Goal: Find contact information: Find contact information

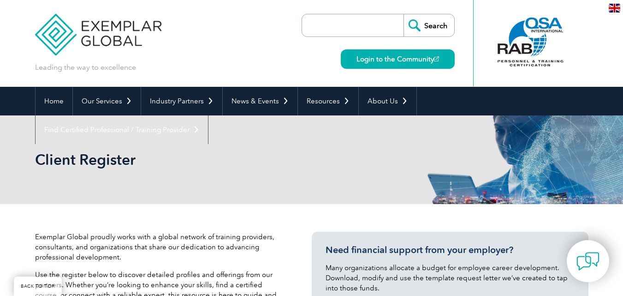
scroll to position [506, 0]
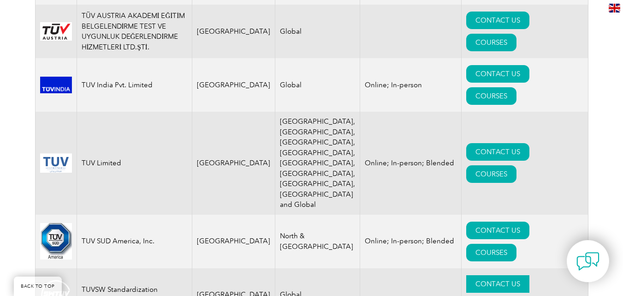
click at [476, 275] on link "CONTACT US" at bounding box center [497, 284] width 63 height 18
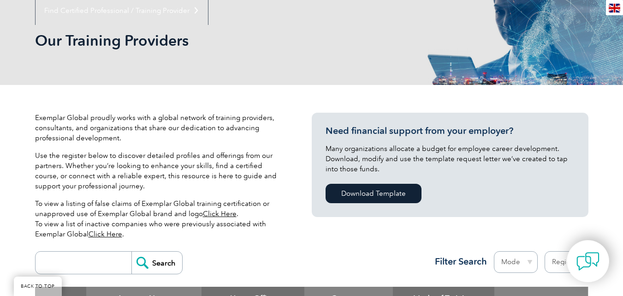
scroll to position [238, 0]
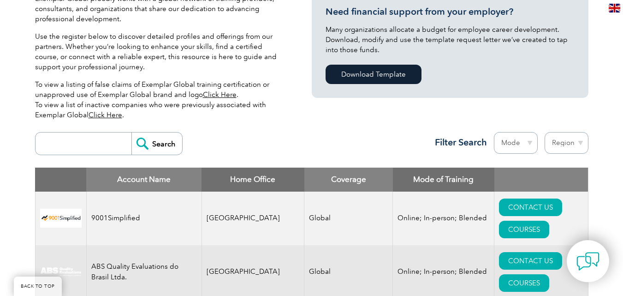
click at [89, 147] on input "search" at bounding box center [85, 143] width 91 height 22
type input "tuv"
click at [134, 168] on th "Account Name" at bounding box center [143, 179] width 115 height 24
click at [112, 146] on input "tuv" at bounding box center [85, 143] width 91 height 22
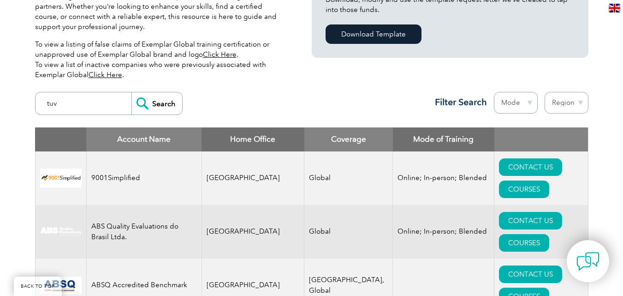
scroll to position [238, 0]
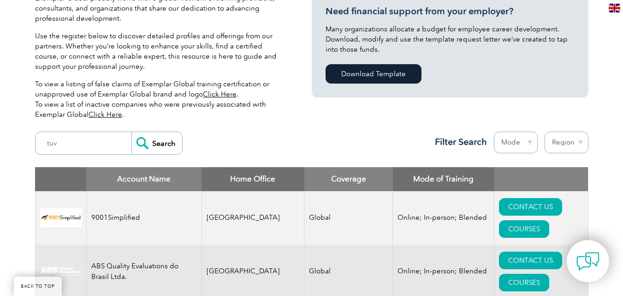
click at [147, 139] on input "Search" at bounding box center [156, 143] width 51 height 22
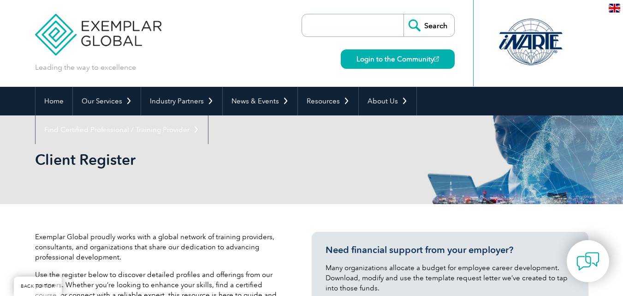
scroll to position [516, 0]
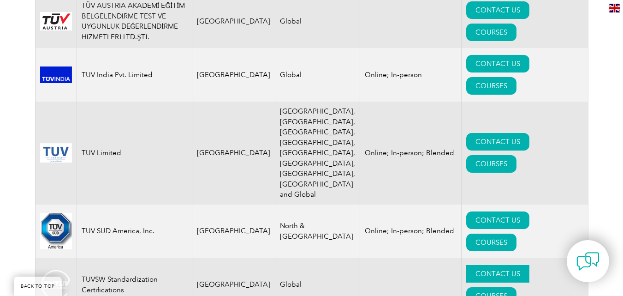
click at [467, 265] on link "CONTACT US" at bounding box center [497, 274] width 63 height 18
